Goal: Task Accomplishment & Management: Manage account settings

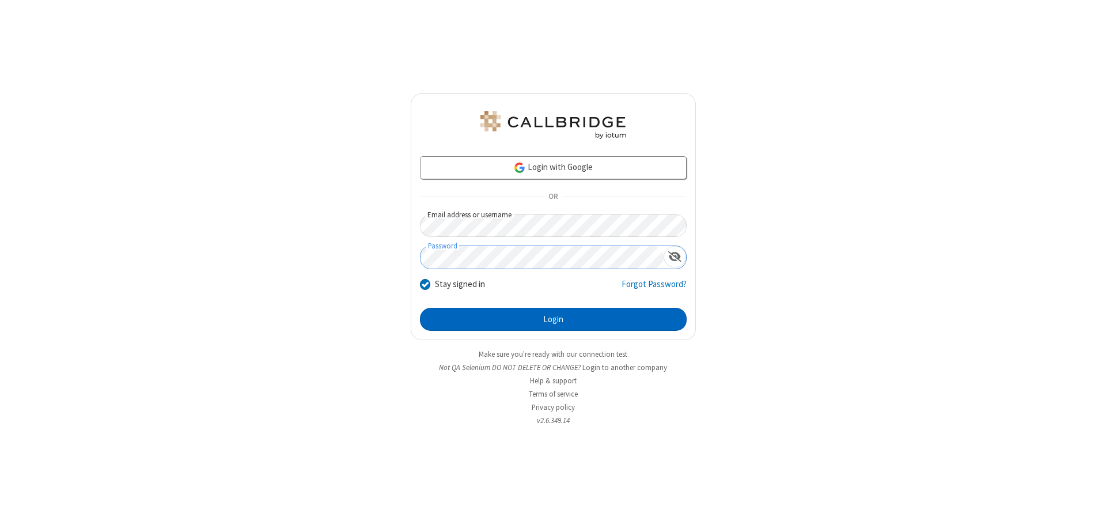
click at [553, 319] on button "Login" at bounding box center [553, 319] width 267 height 23
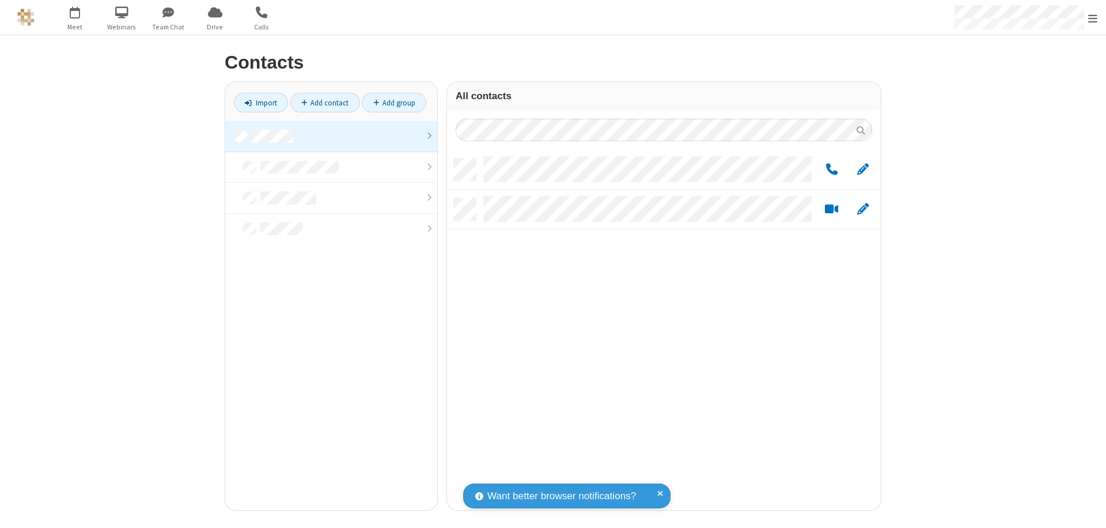
scroll to position [351, 425]
click at [331, 136] on link at bounding box center [331, 136] width 212 height 31
click at [863, 169] on span "Edit" at bounding box center [863, 169] width 12 height 14
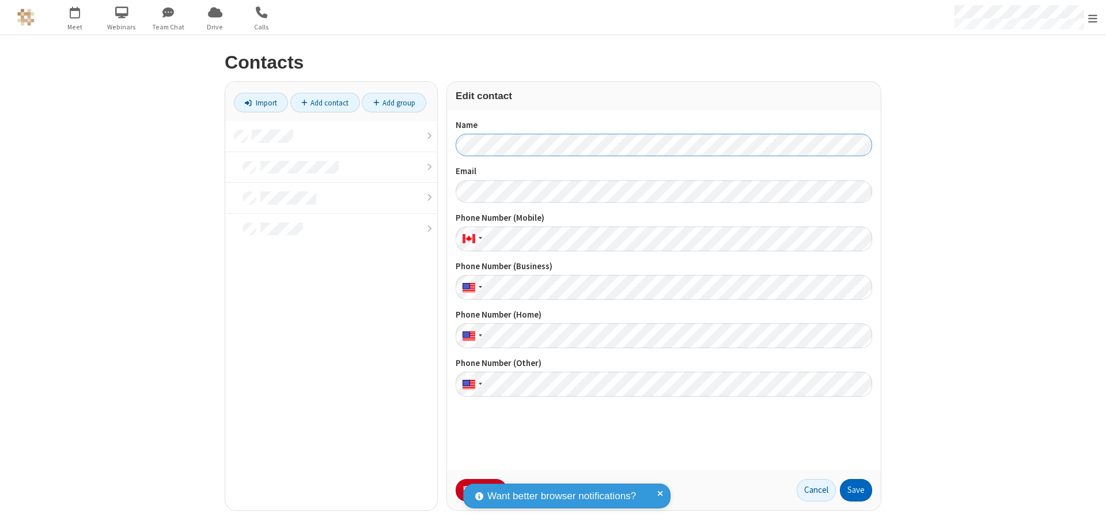
click at [856, 490] on button "Save" at bounding box center [856, 490] width 32 height 23
